Goal: Task Accomplishment & Management: Complete application form

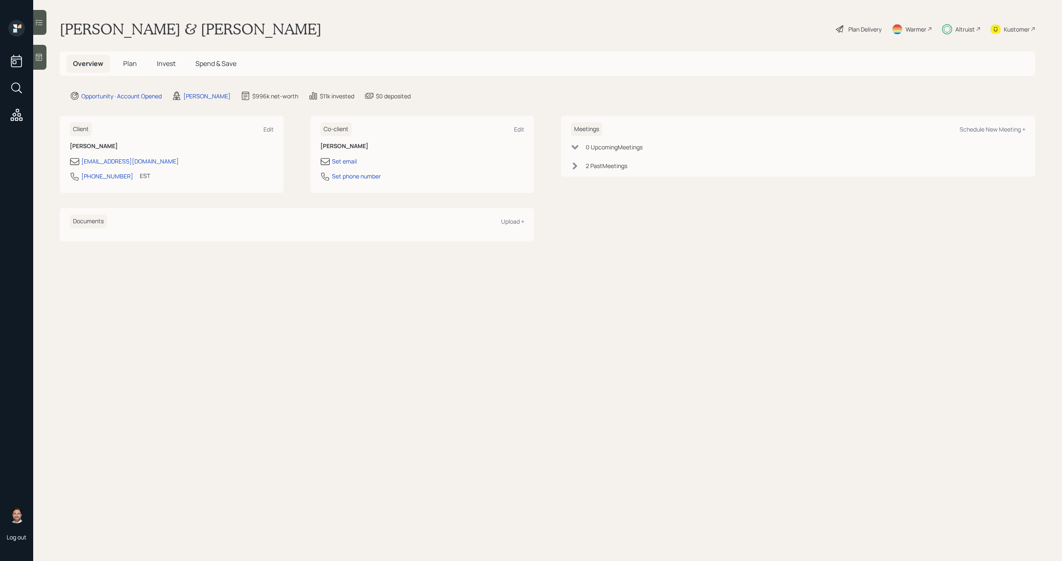
click at [161, 56] on h5 "Invest" at bounding box center [166, 64] width 32 height 18
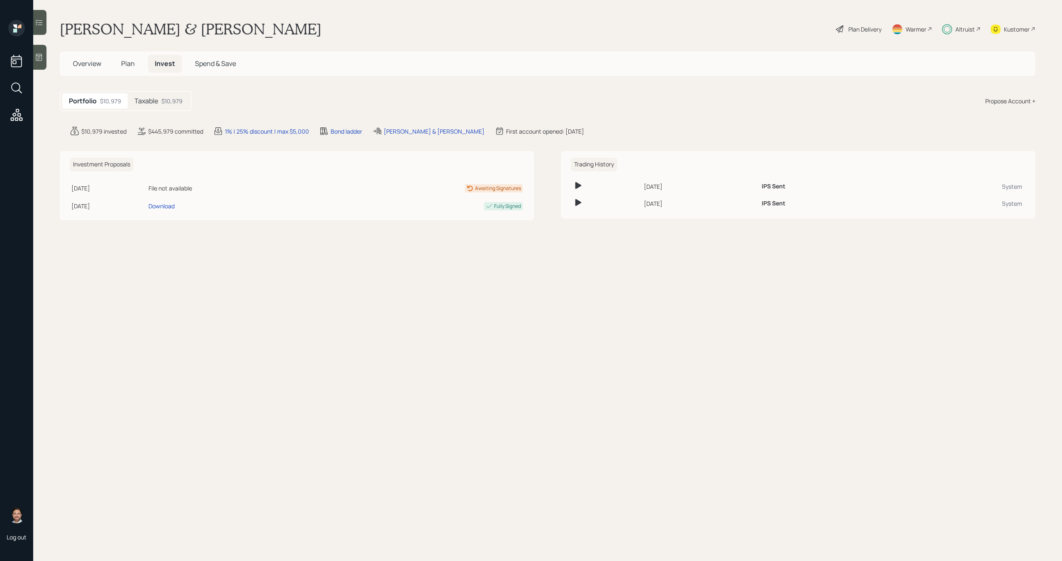
click at [158, 100] on h5 "Taxable" at bounding box center [146, 101] width 24 height 8
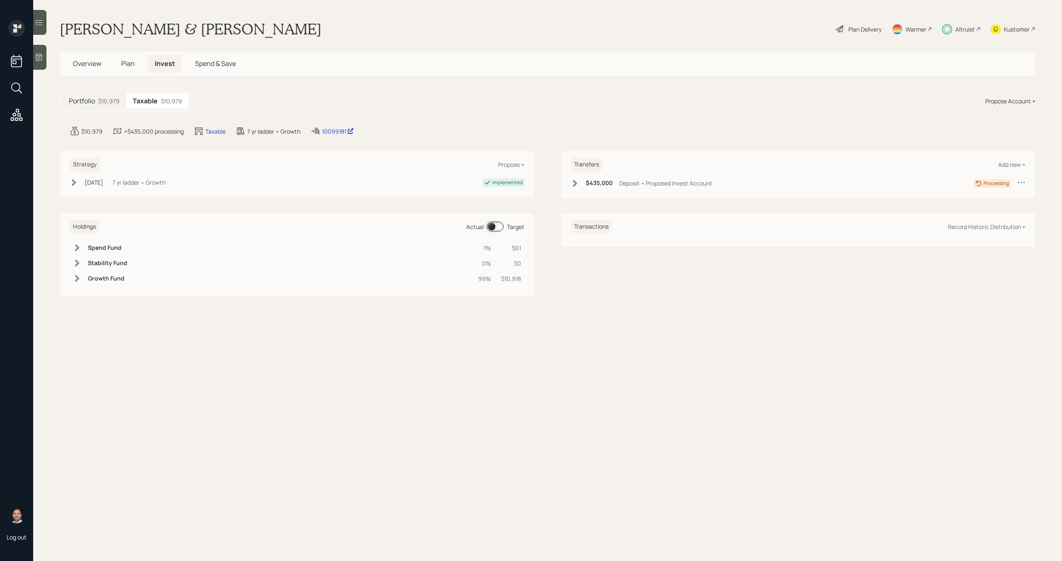
click at [138, 67] on h5 "Plan" at bounding box center [127, 64] width 27 height 18
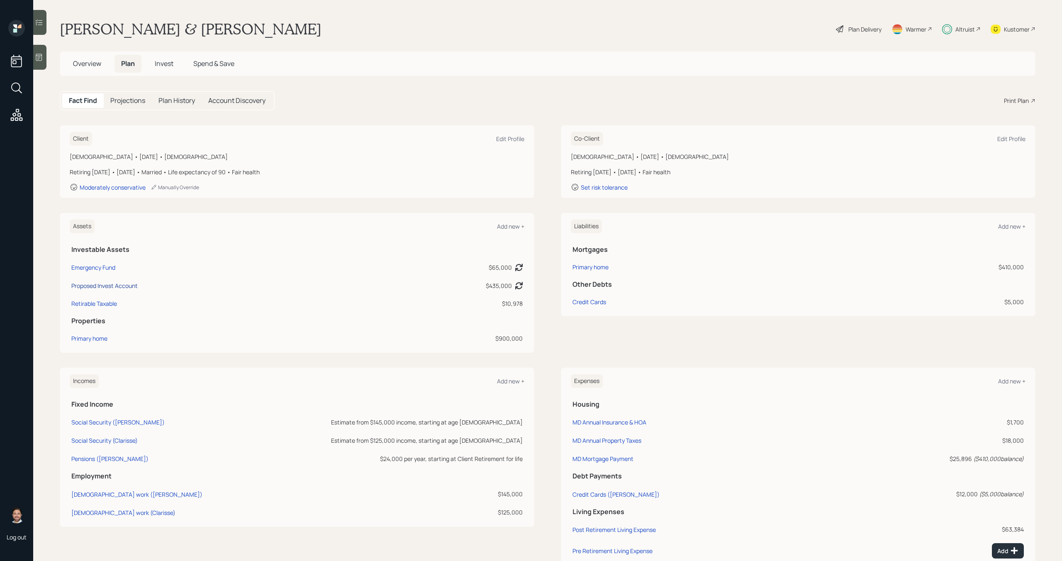
click at [126, 285] on div "Proposed Invest Account" at bounding box center [104, 285] width 66 height 9
select select "taxable"
select select "balanced"
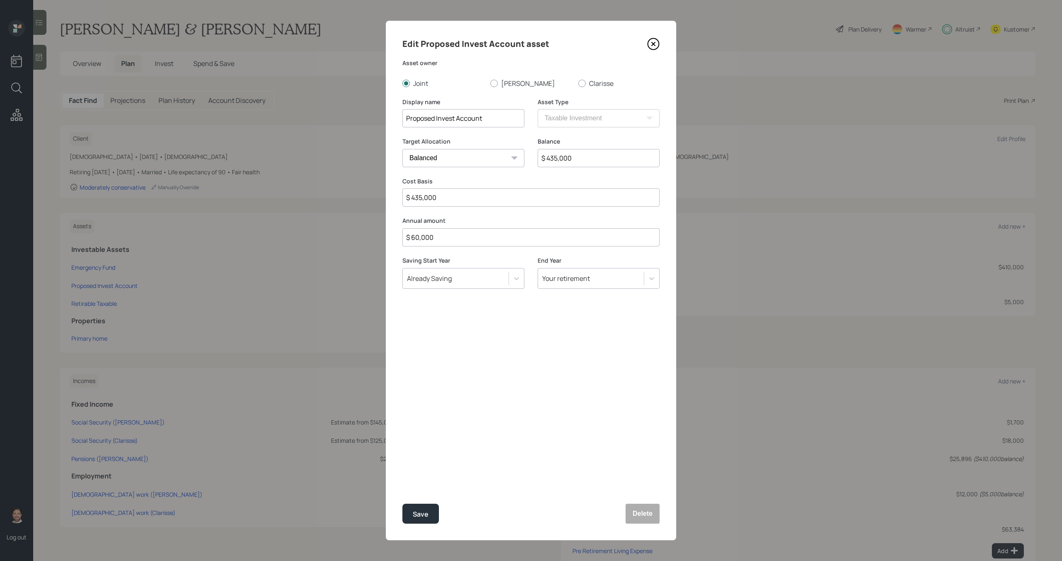
click at [555, 158] on input "$ 435,000" at bounding box center [598, 158] width 122 height 18
type input "$ 425,000"
click at [416, 520] on button "Save" at bounding box center [420, 513] width 36 height 20
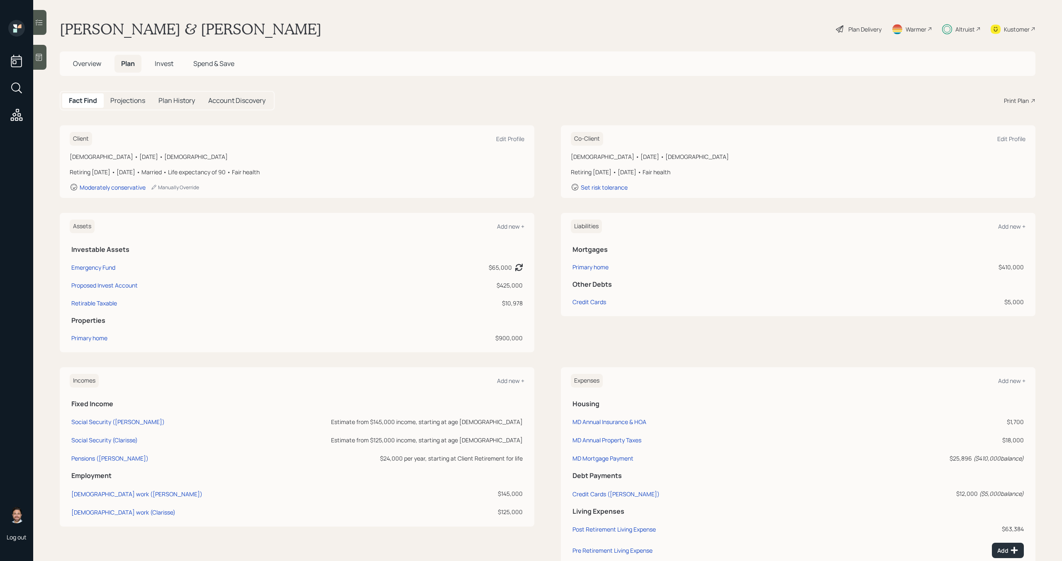
click at [41, 25] on icon at bounding box center [39, 22] width 8 height 8
click at [41, 22] on icon at bounding box center [39, 22] width 8 height 8
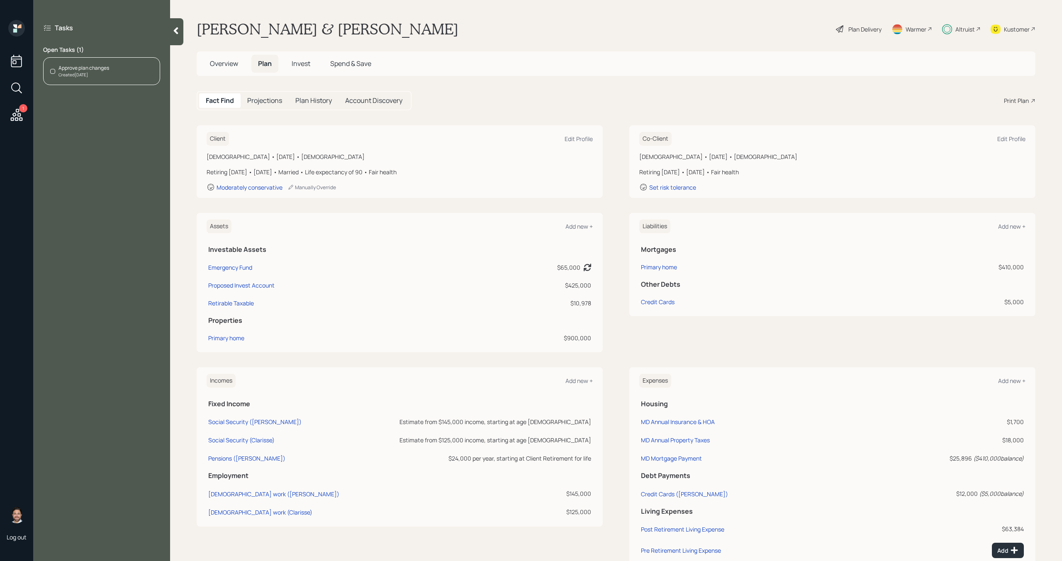
click at [122, 75] on div "Approve plan changes Created Today" at bounding box center [101, 71] width 117 height 28
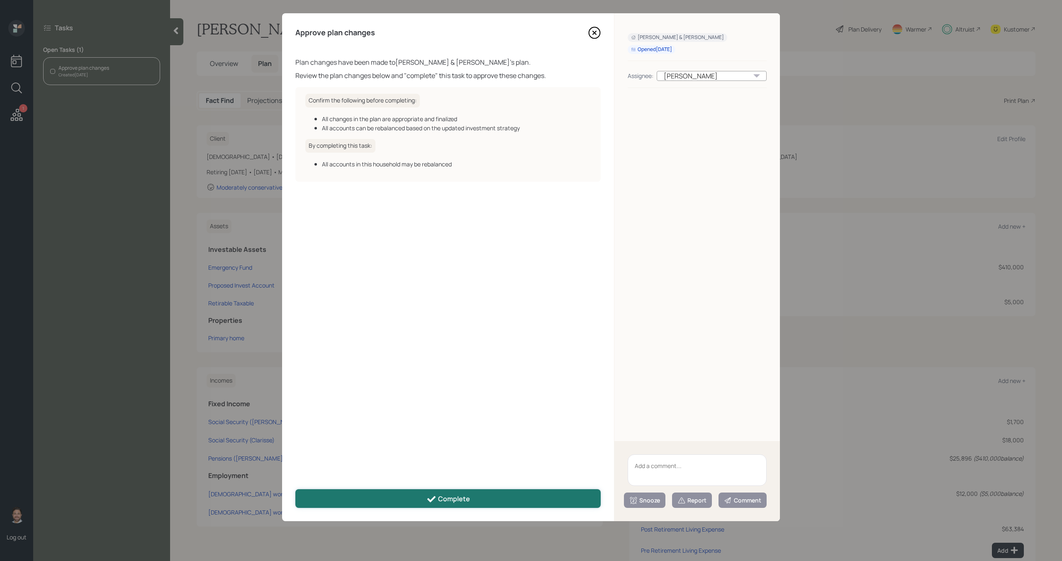
click at [451, 501] on div "Complete" at bounding box center [448, 499] width 44 height 10
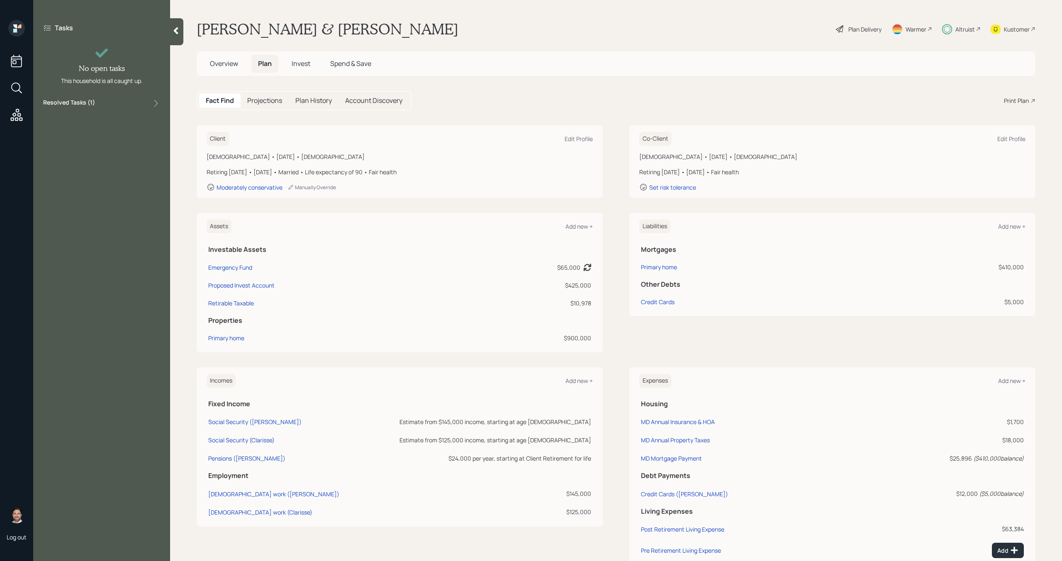
click at [306, 66] on span "Invest" at bounding box center [301, 63] width 19 height 9
